Goal: Information Seeking & Learning: Check status

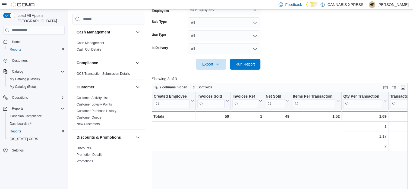
scroll to position [0, 276]
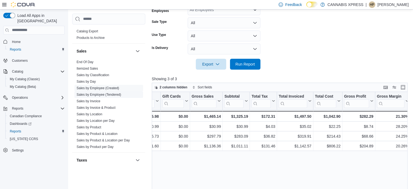
click at [93, 113] on link "Sales by Location" at bounding box center [90, 114] width 26 height 4
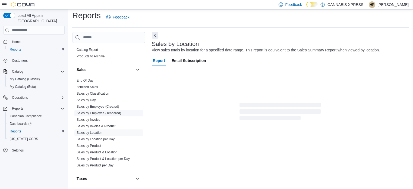
scroll to position [4, 0]
